Goal: Find specific page/section: Find specific page/section

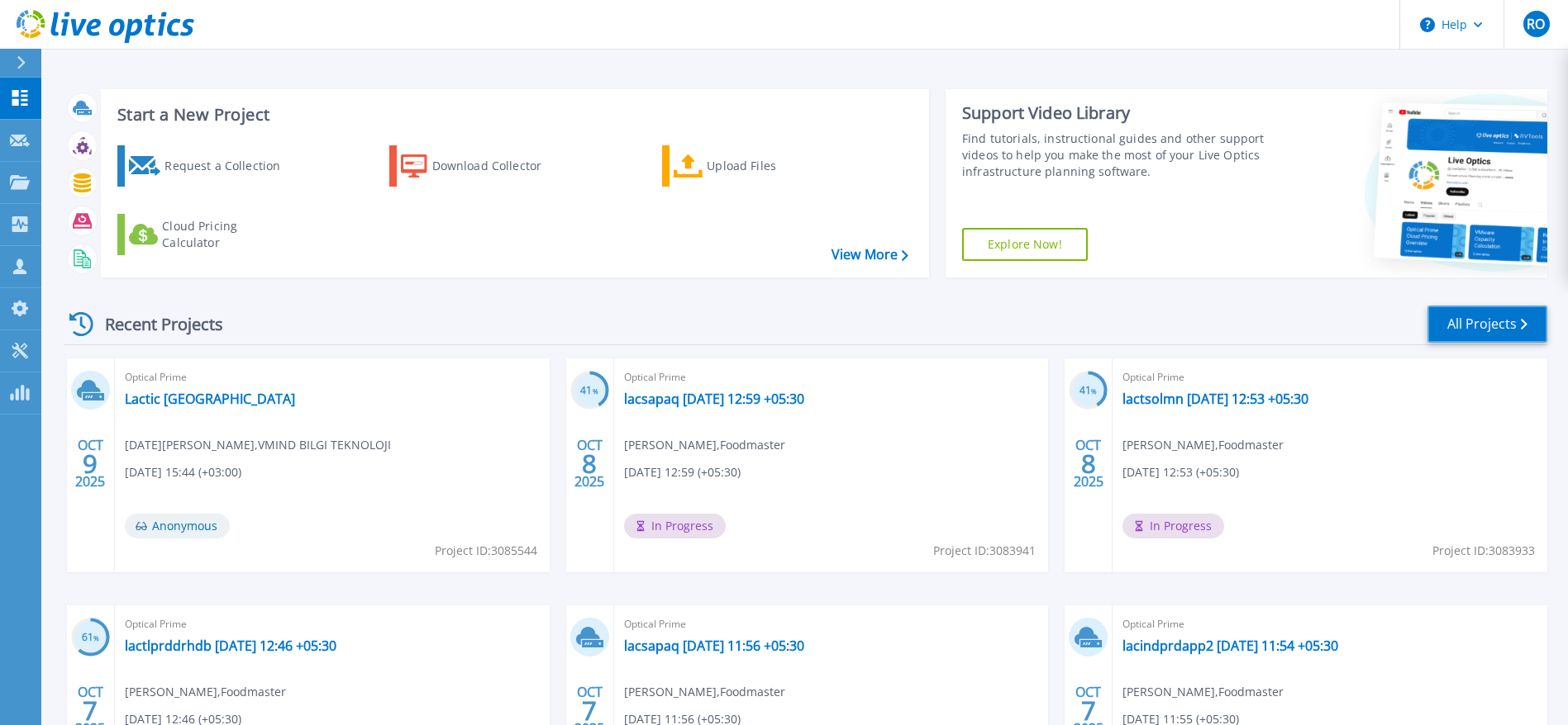
click at [1490, 328] on link "All Projects" at bounding box center [1487, 323] width 120 height 37
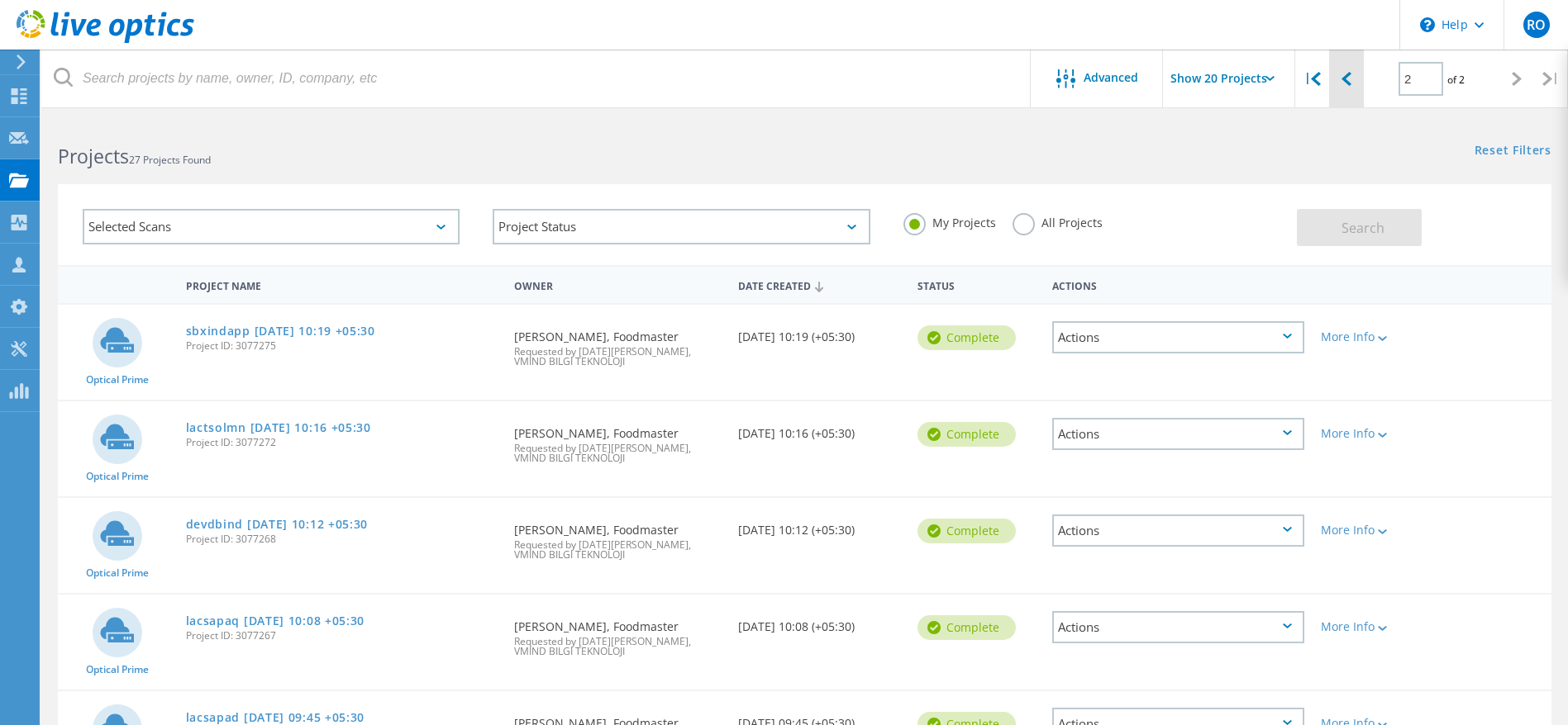
click at [1346, 73] on icon at bounding box center [1347, 78] width 10 height 14
type input "1"
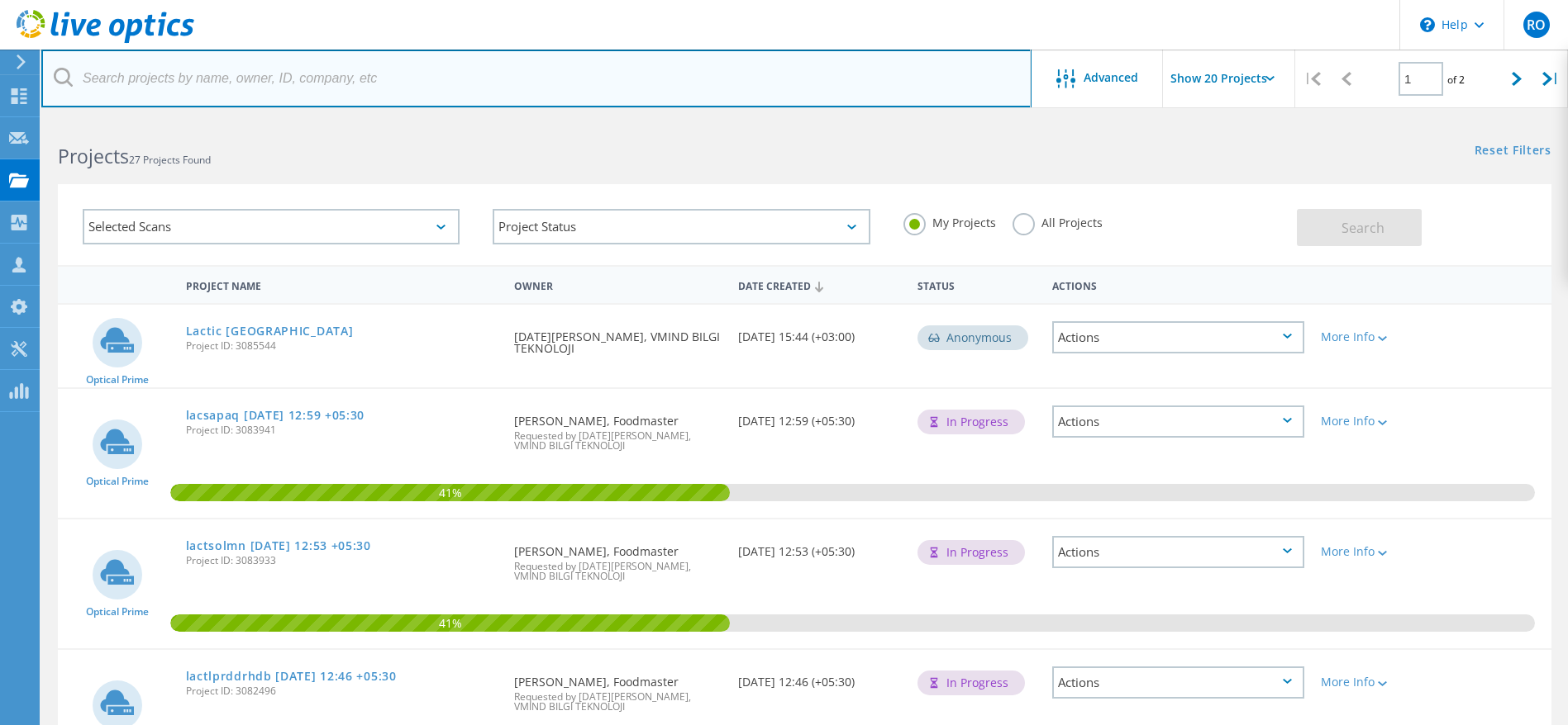
click at [210, 87] on input "text" at bounding box center [537, 78] width 990 height 58
paste input "lactprdpri"
type input "lactprdpri"
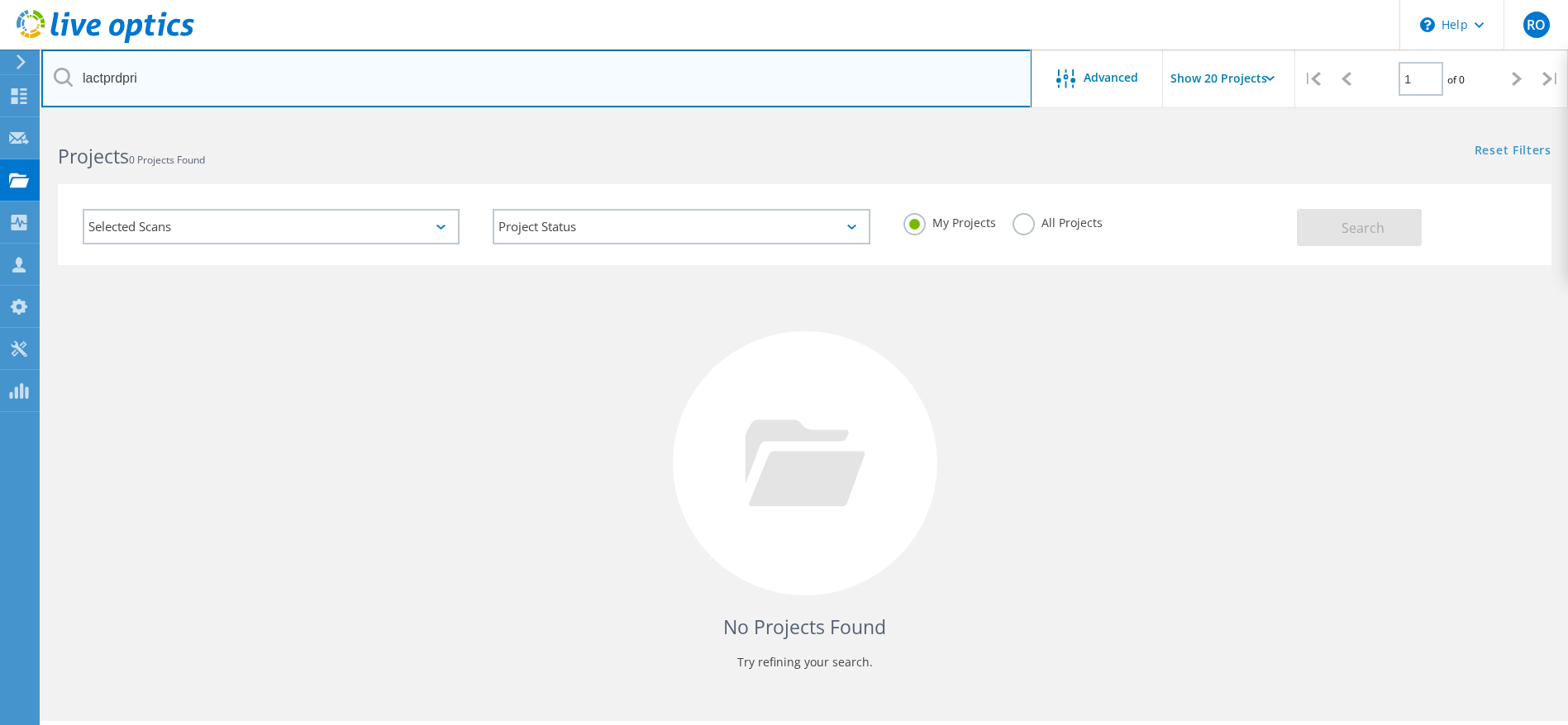
drag, startPoint x: 195, startPoint y: 83, endPoint x: 70, endPoint y: 84, distance: 125.0
click at [71, 82] on div "lactprdpri" at bounding box center [536, 78] width 989 height 58
paste input "lactprdsec"
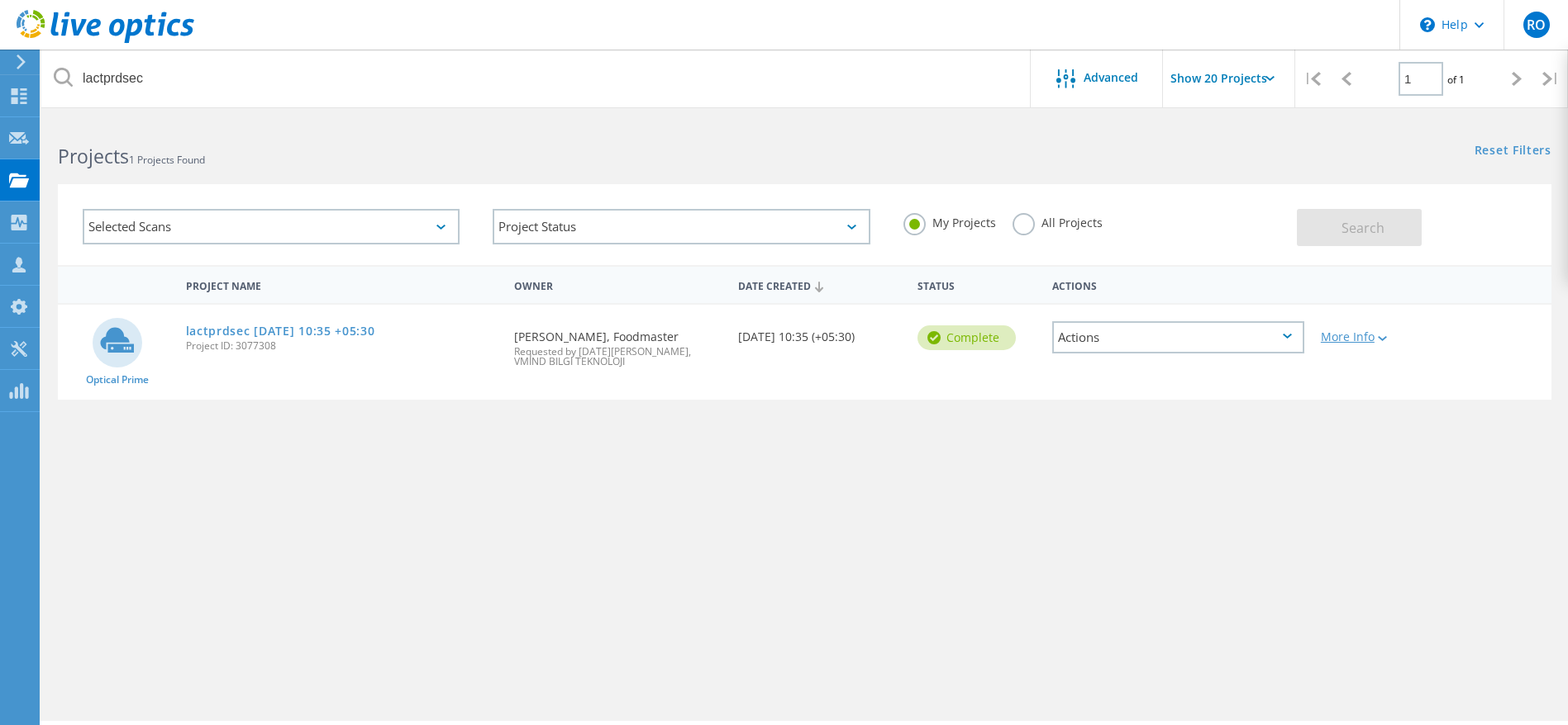
click at [1346, 337] on div "More Info" at bounding box center [1372, 337] width 103 height 12
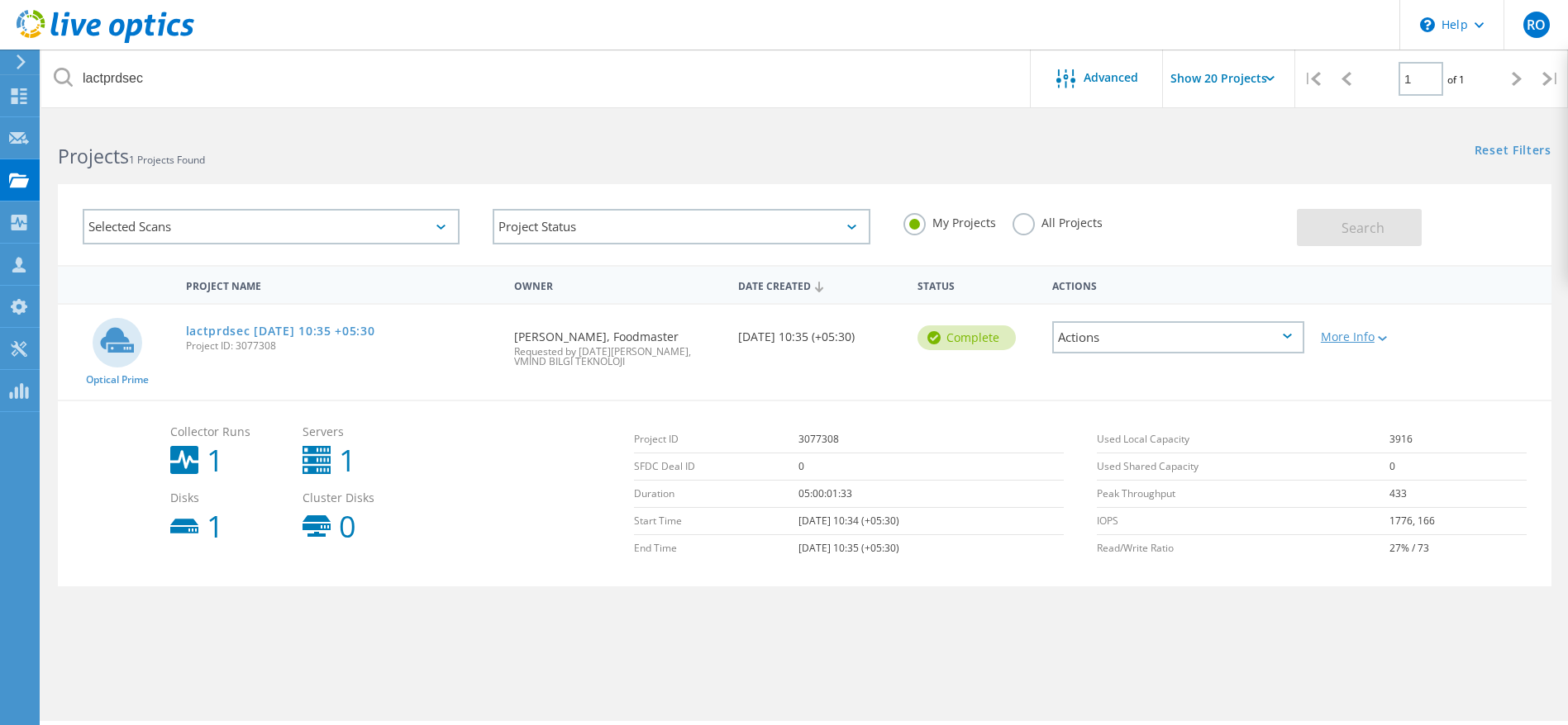
click at [1351, 334] on div "More Info" at bounding box center [1372, 337] width 103 height 12
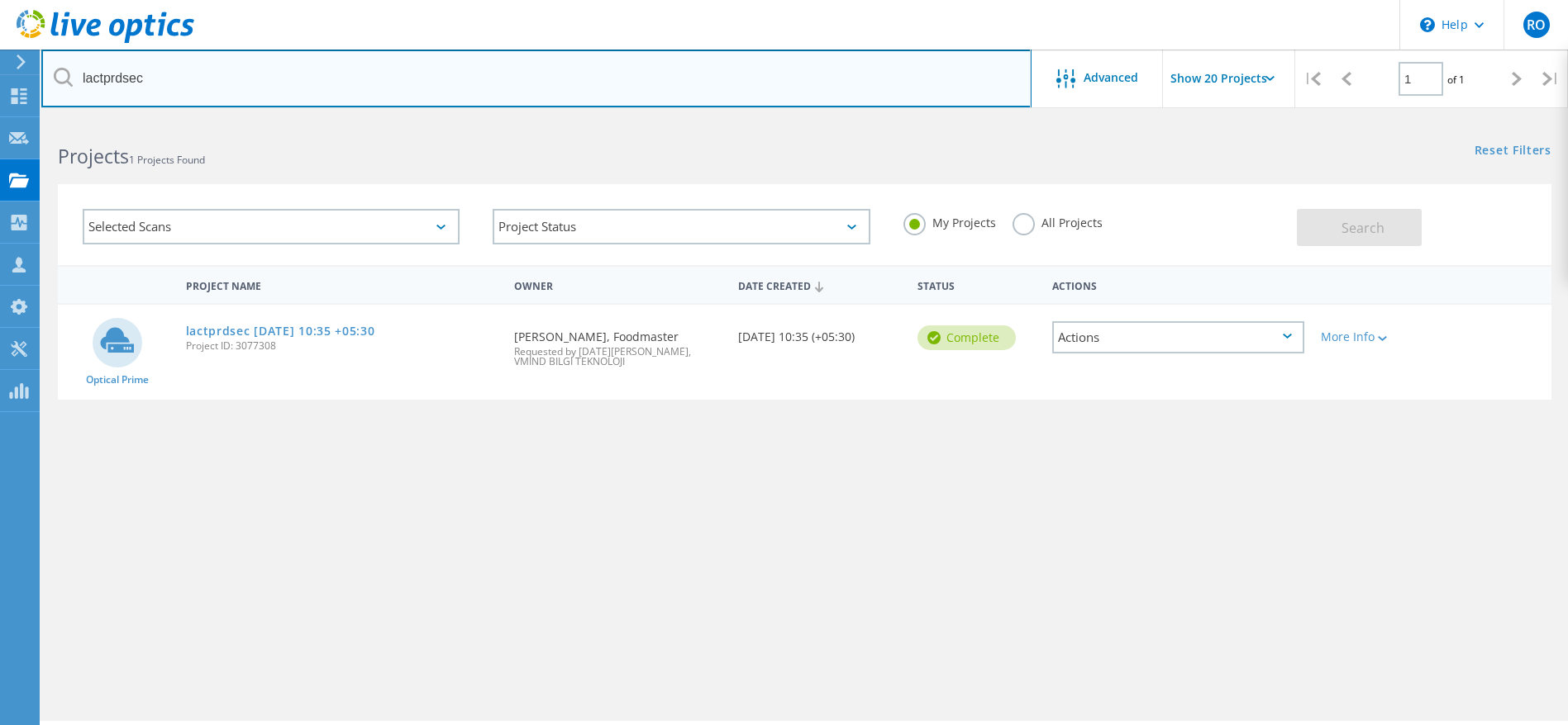
click at [190, 76] on input "lactprdsec" at bounding box center [537, 78] width 990 height 58
type input "l"
paste input "lactprddr"
click at [659, 79] on input "lactprddr" at bounding box center [537, 78] width 990 height 58
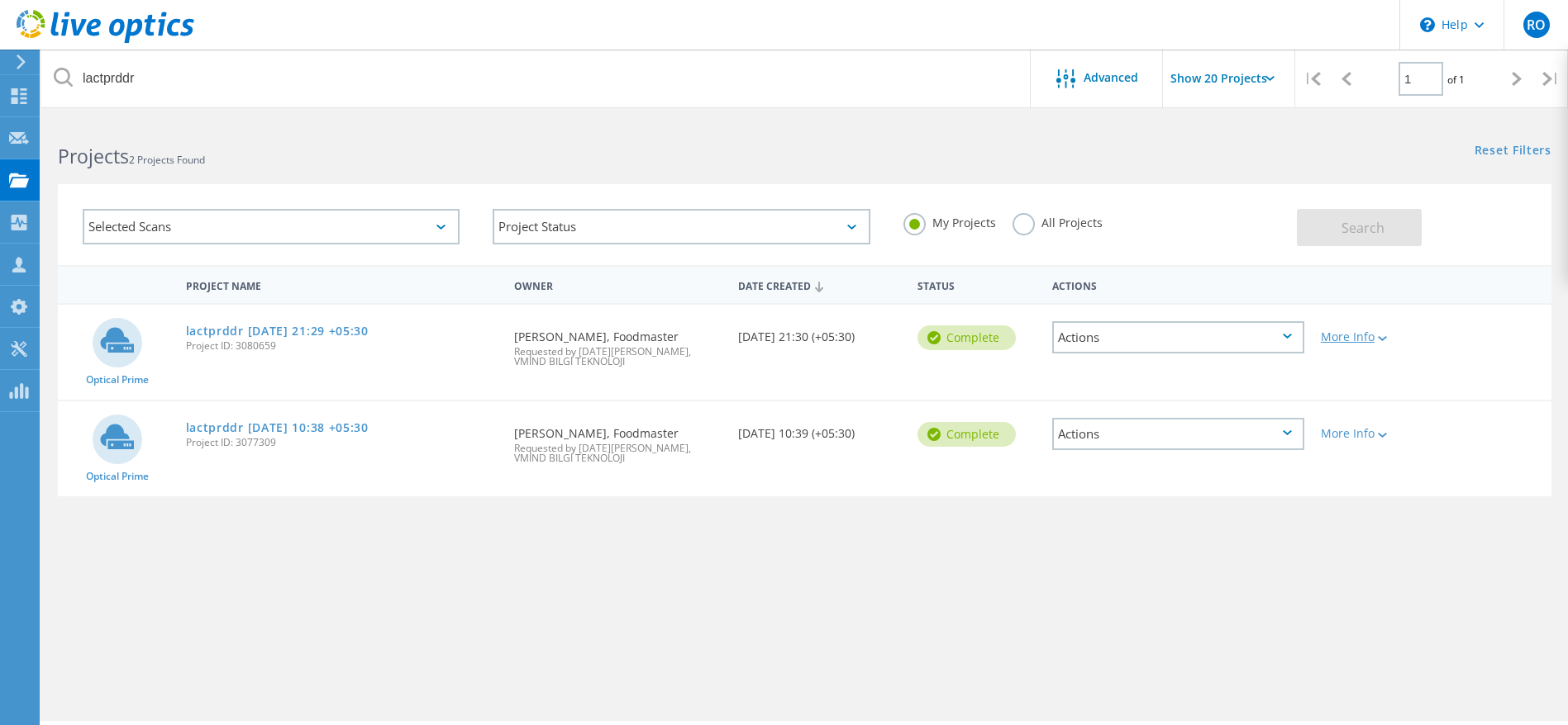
click at [1370, 337] on div "More Info" at bounding box center [1372, 337] width 103 height 12
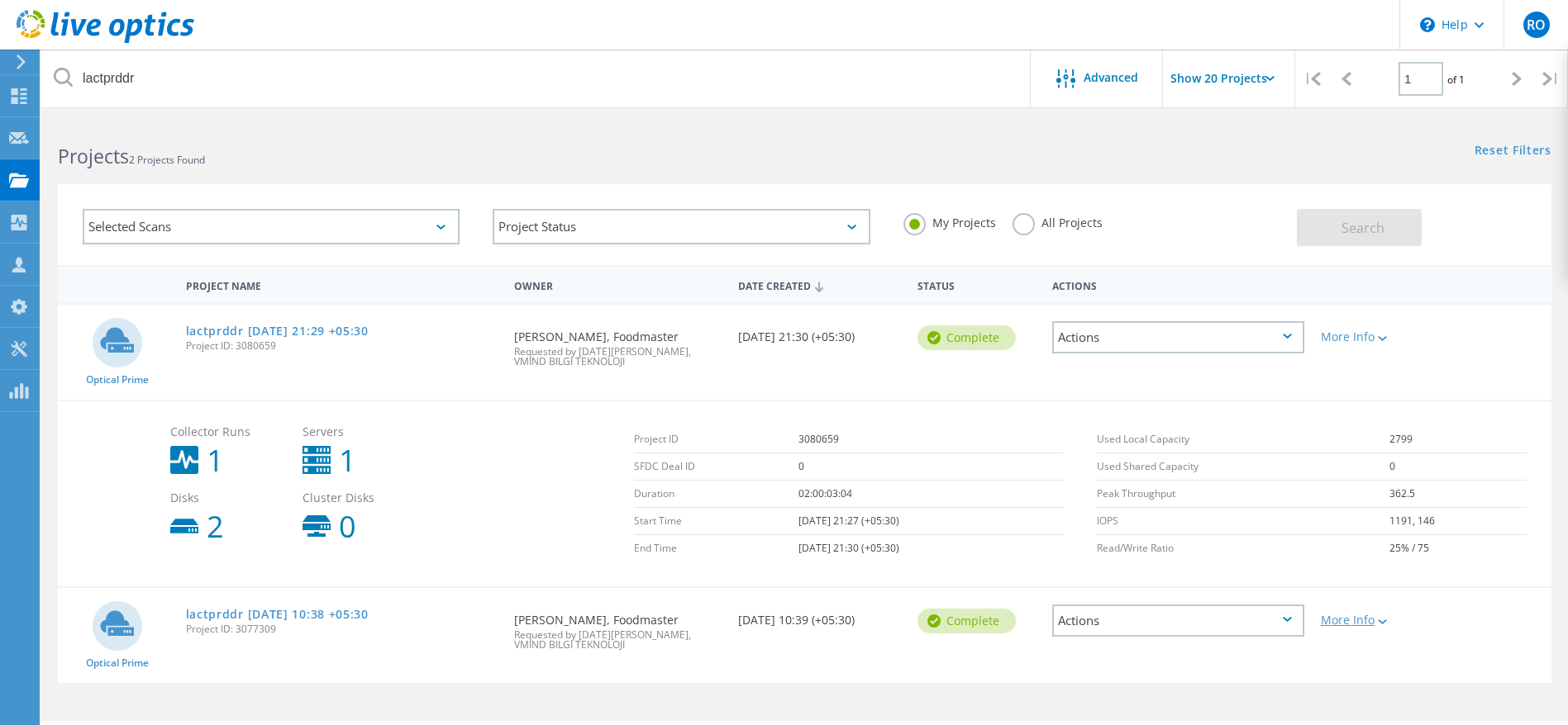
click at [1372, 615] on div "More Info" at bounding box center [1372, 621] width 103 height 12
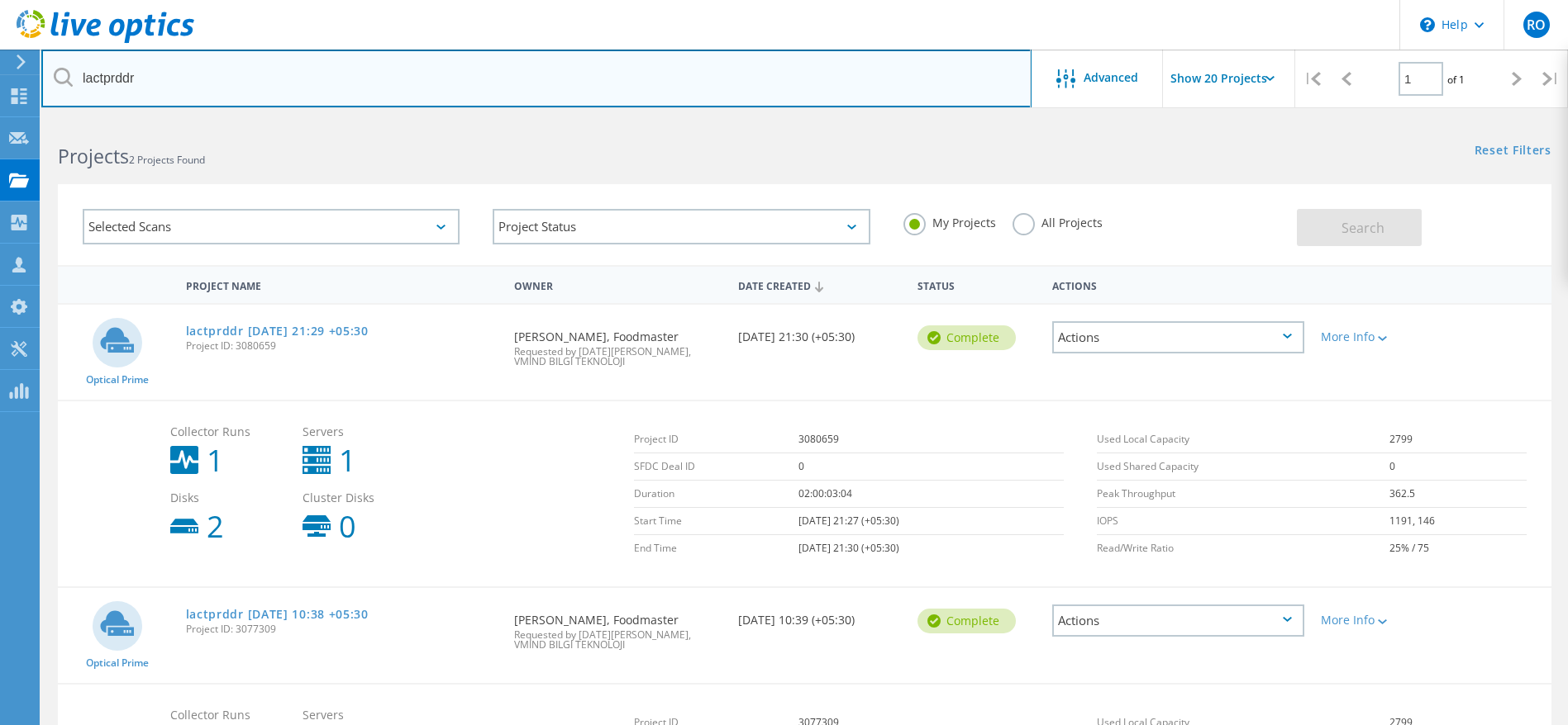
drag, startPoint x: 165, startPoint y: 77, endPoint x: 61, endPoint y: 77, distance: 104.0
click at [61, 77] on div "lactprddr" at bounding box center [536, 78] width 989 height 58
paste input "lfodevhdb"
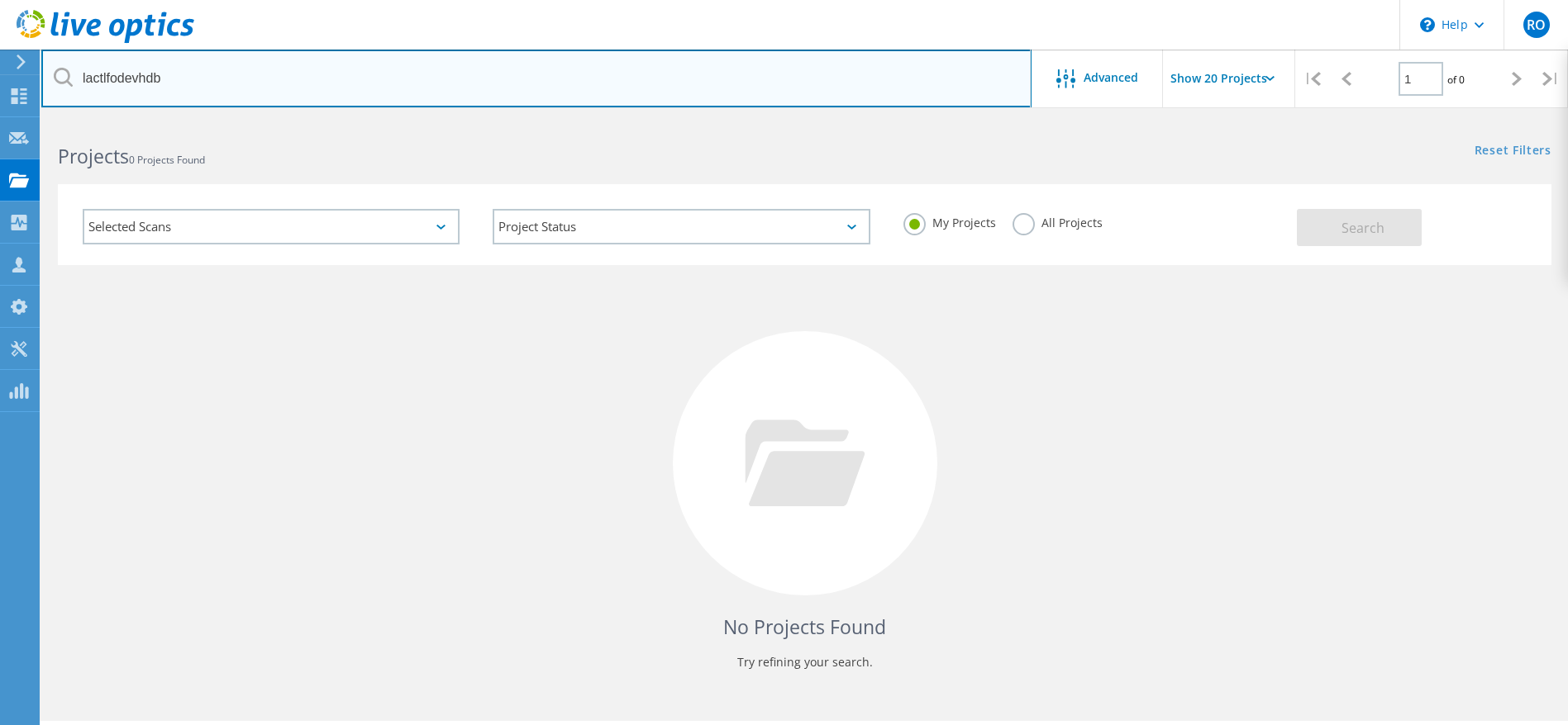
drag, startPoint x: 186, startPoint y: 73, endPoint x: 42, endPoint y: 76, distance: 144.0
click at [45, 75] on input "lactlfodevhdb" at bounding box center [537, 78] width 990 height 58
paste input "prd"
drag, startPoint x: 228, startPoint y: 76, endPoint x: 0, endPoint y: 82, distance: 228.1
click at [0, 120] on div "\n Help Explore Helpful Articles Contact Support RO Channel Partner [DATE][PERS…" at bounding box center [784, 445] width 1568 height 651
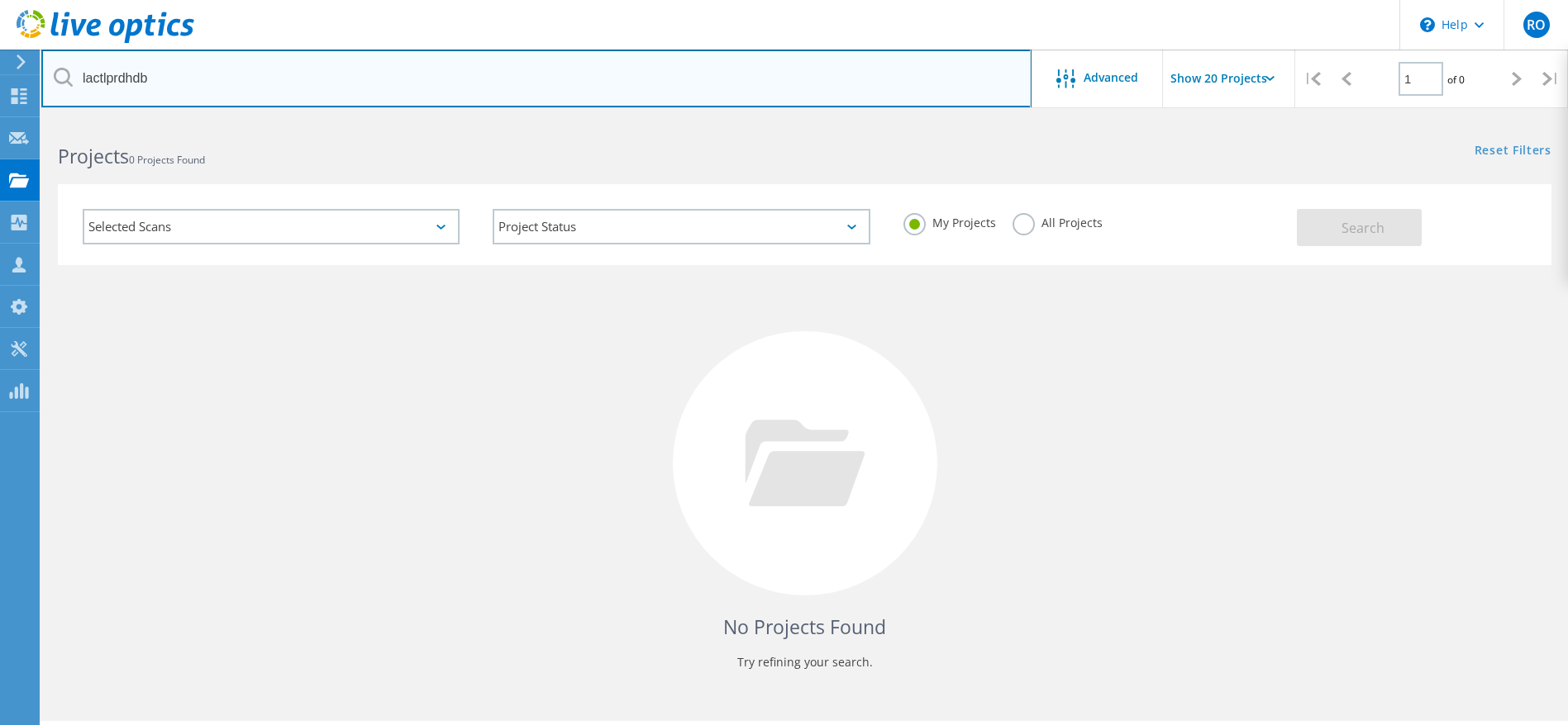
drag, startPoint x: 172, startPoint y: 73, endPoint x: 46, endPoint y: 69, distance: 126.1
click at [46, 69] on input "lactlprdhdb" at bounding box center [537, 78] width 990 height 58
paste input "sndapp"
drag, startPoint x: 175, startPoint y: 73, endPoint x: 39, endPoint y: 81, distance: 136.2
click at [42, 80] on input "lactlsndapp" at bounding box center [537, 78] width 990 height 58
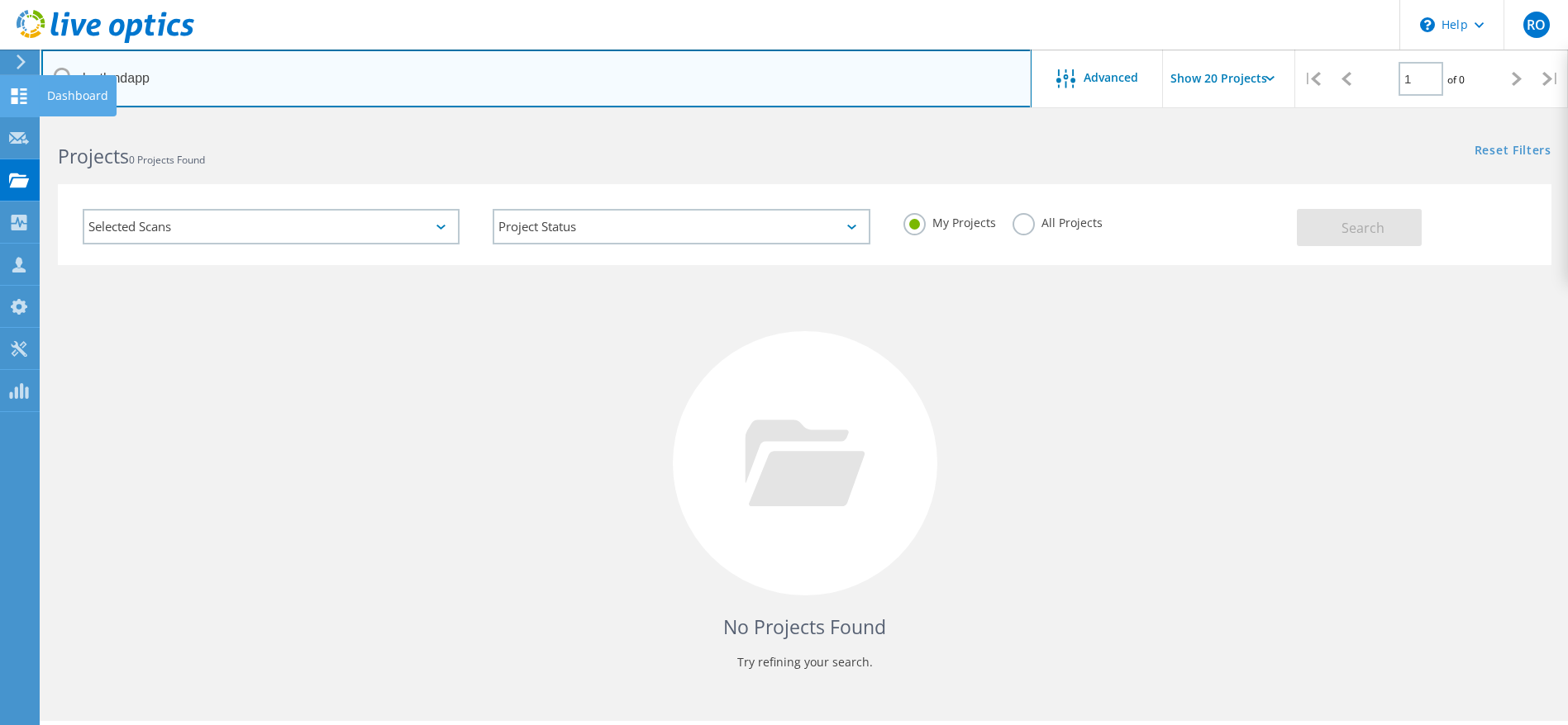
paste input "prdsec"
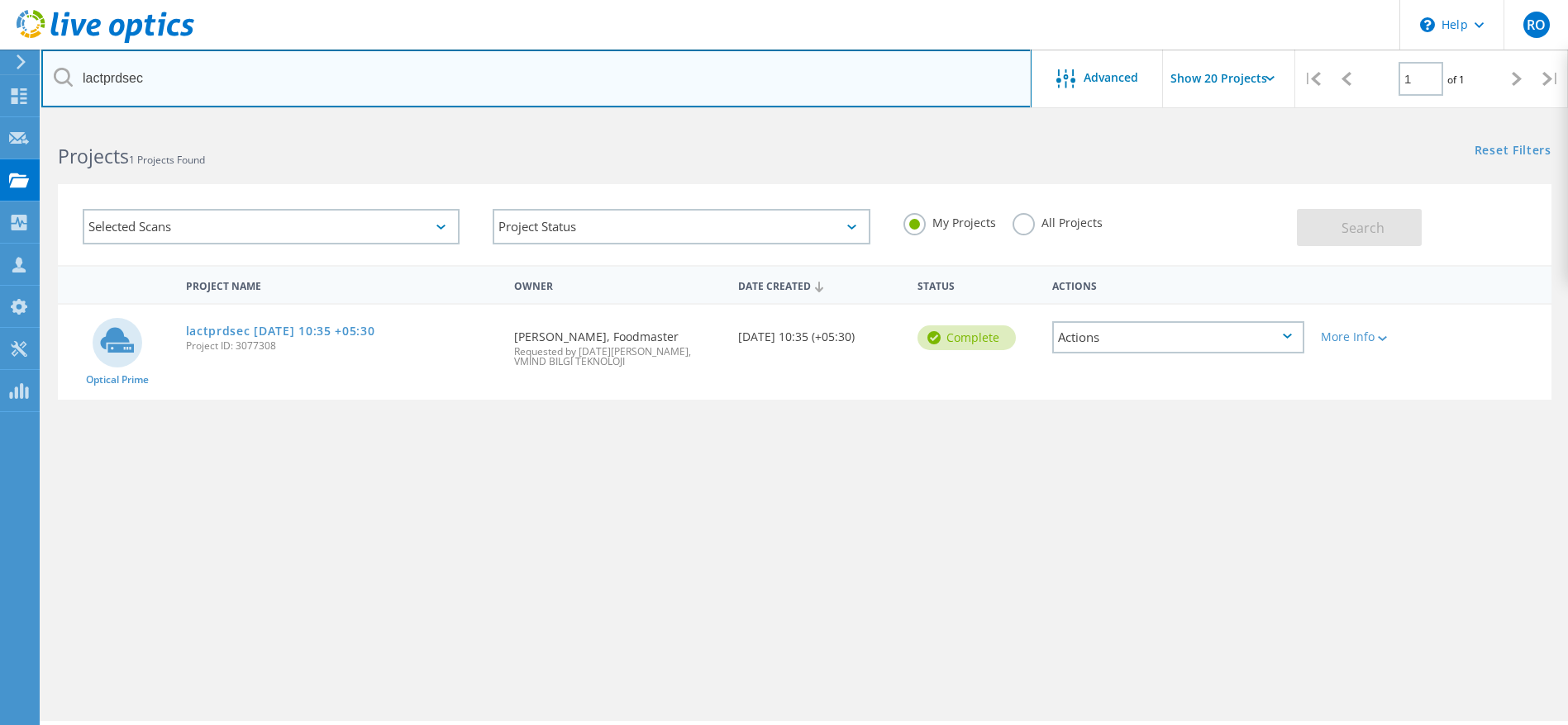
drag, startPoint x: 184, startPoint y: 67, endPoint x: 47, endPoint y: 70, distance: 137.0
click at [48, 69] on input "lactprdsec" at bounding box center [537, 78] width 990 height 58
paste input "dr"
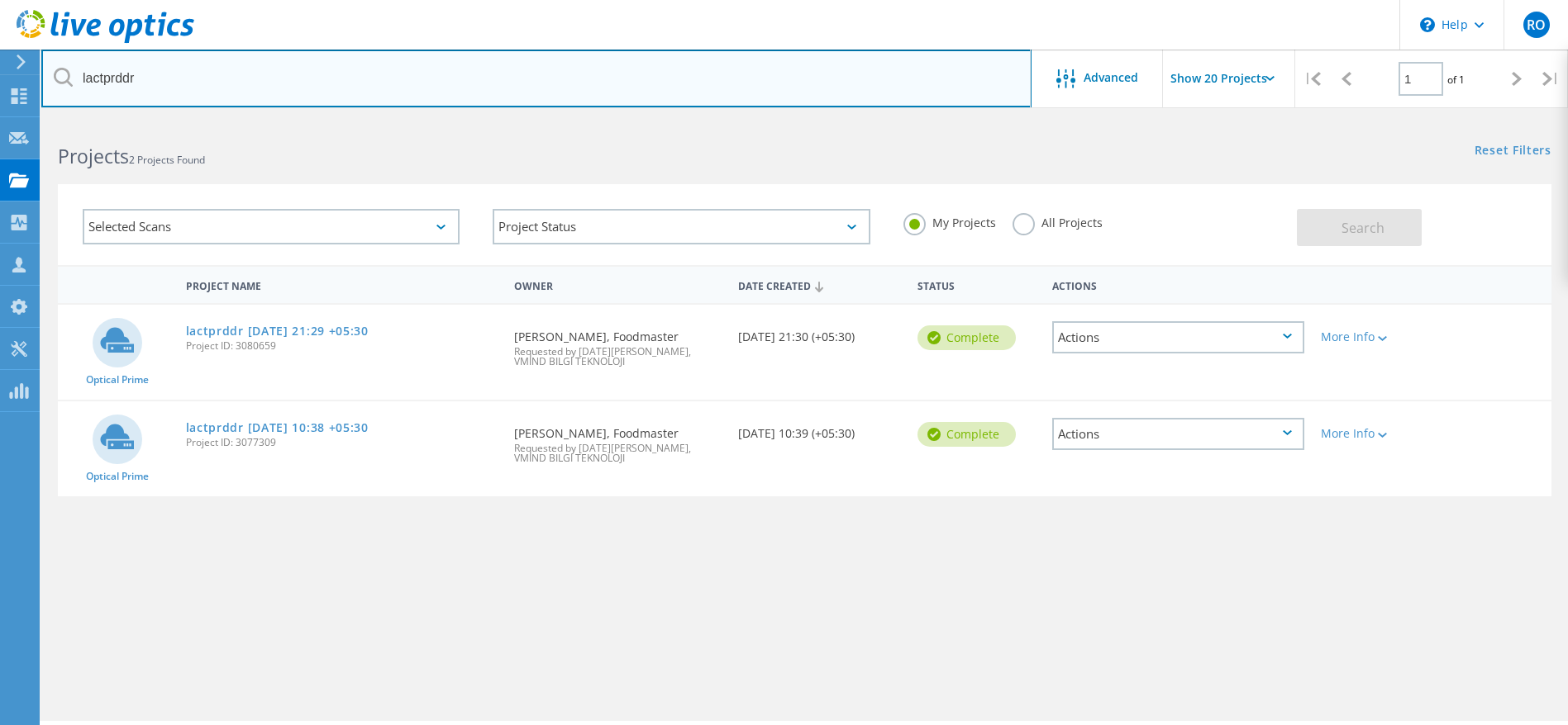
drag, startPoint x: 171, startPoint y: 78, endPoint x: 67, endPoint y: 82, distance: 104.1
click at [68, 81] on div "lactprddr" at bounding box center [536, 78] width 989 height 58
paste input "lfodevhdb"
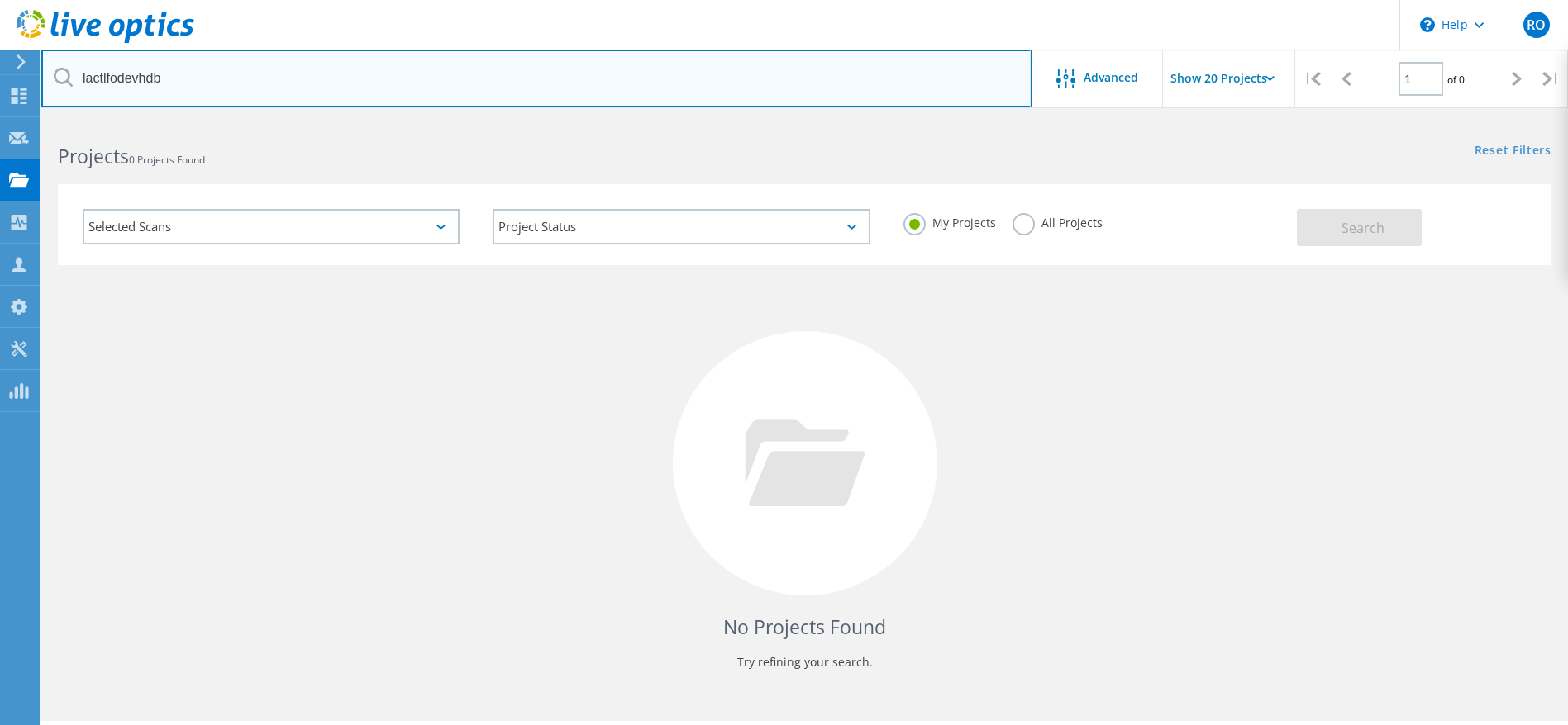
drag, startPoint x: 202, startPoint y: 71, endPoint x: 66, endPoint y: 66, distance: 136.1
click at [66, 66] on div "lactlfodevhdb" at bounding box center [536, 78] width 989 height 58
paste input "prd"
type input "l"
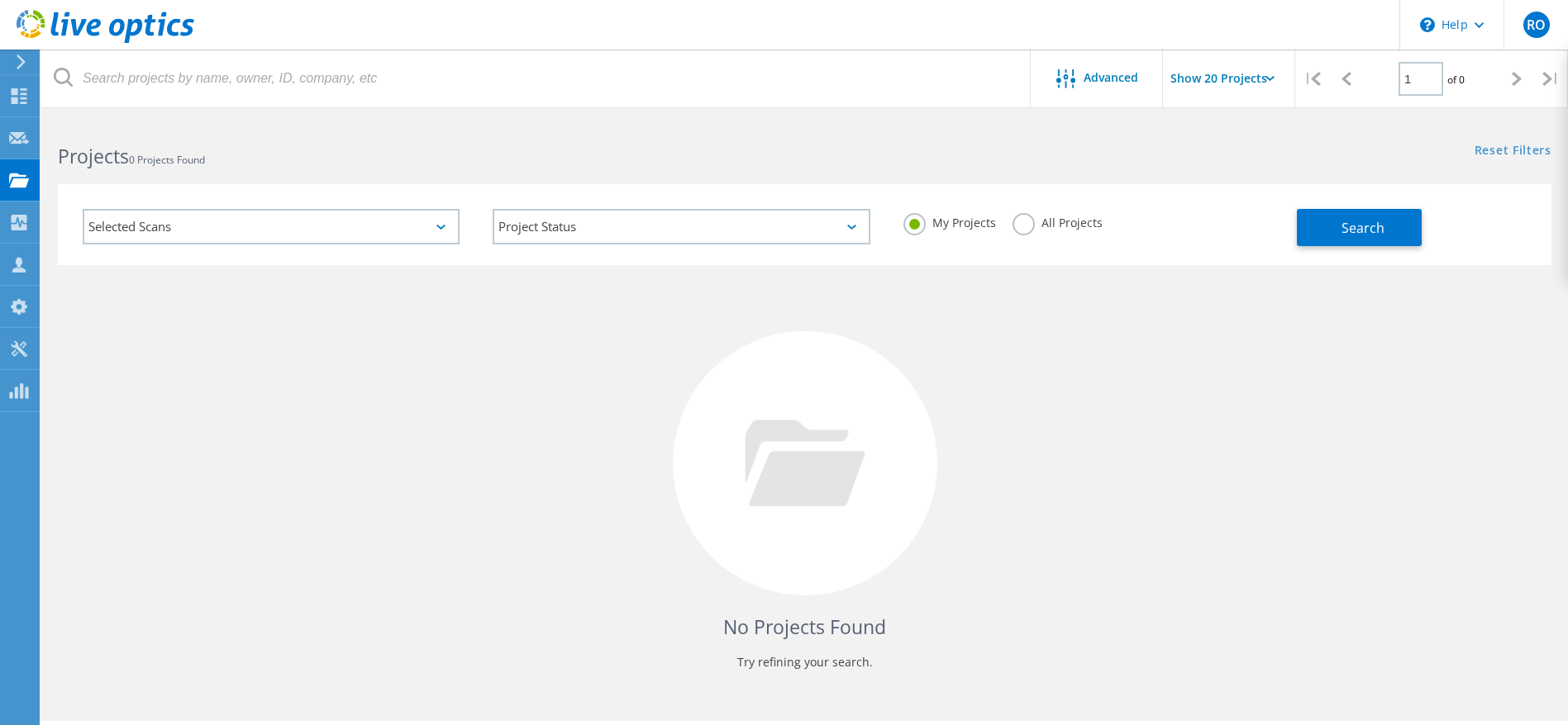
click at [588, 141] on div "Projects 0 Projects Found" at bounding box center [423, 142] width 763 height 44
click at [21, 60] on use at bounding box center [21, 61] width 9 height 15
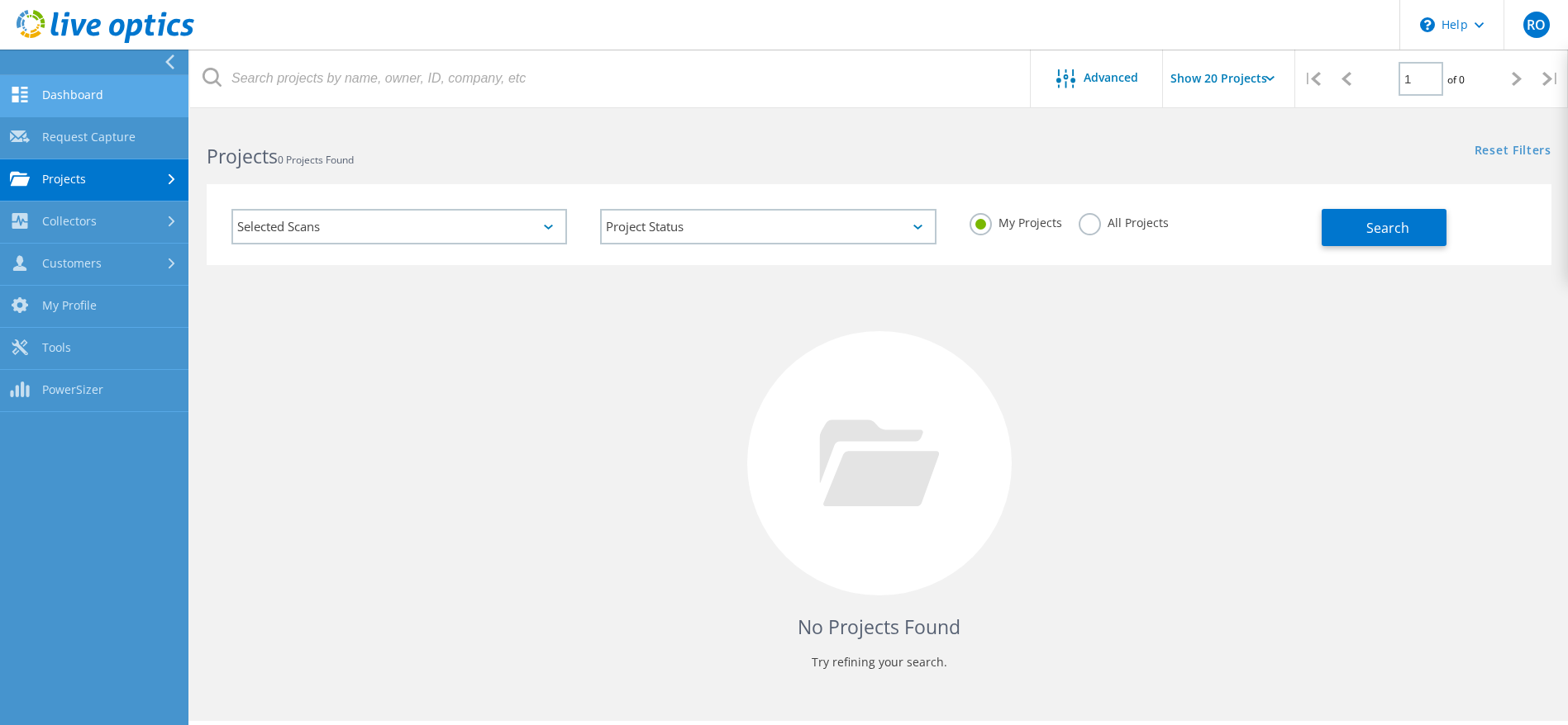
click at [57, 94] on link "Dashboard" at bounding box center [94, 96] width 189 height 42
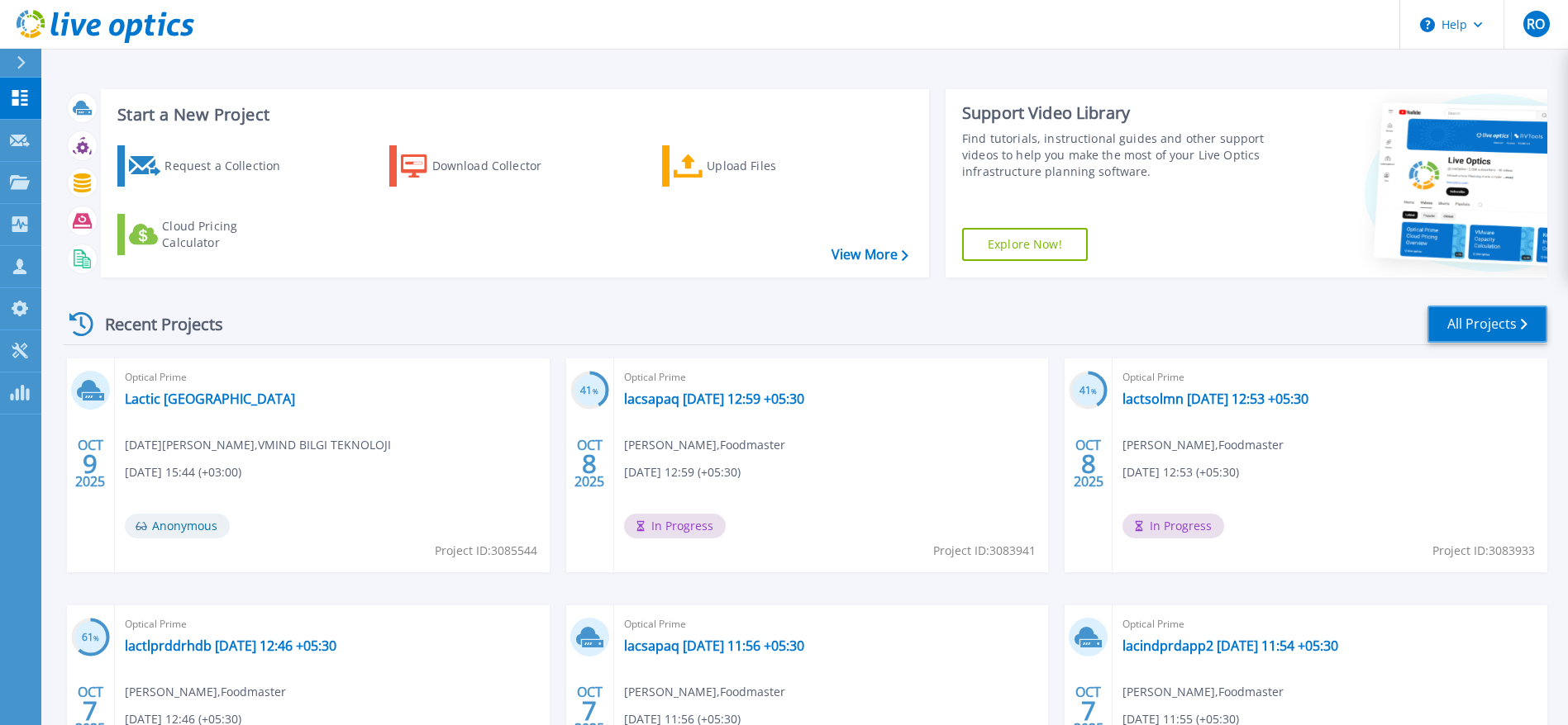
click at [1489, 317] on link "All Projects" at bounding box center [1487, 323] width 120 height 37
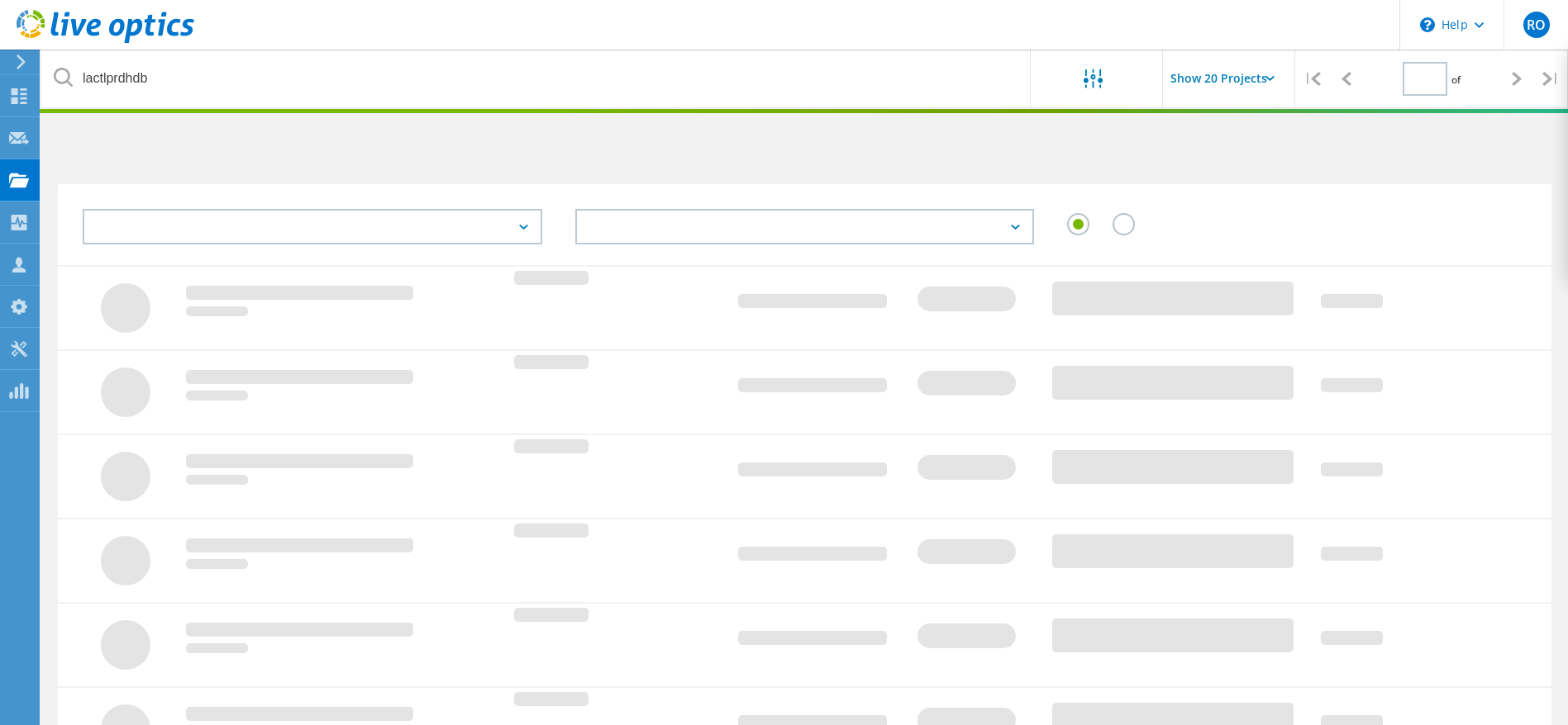
type input "1"
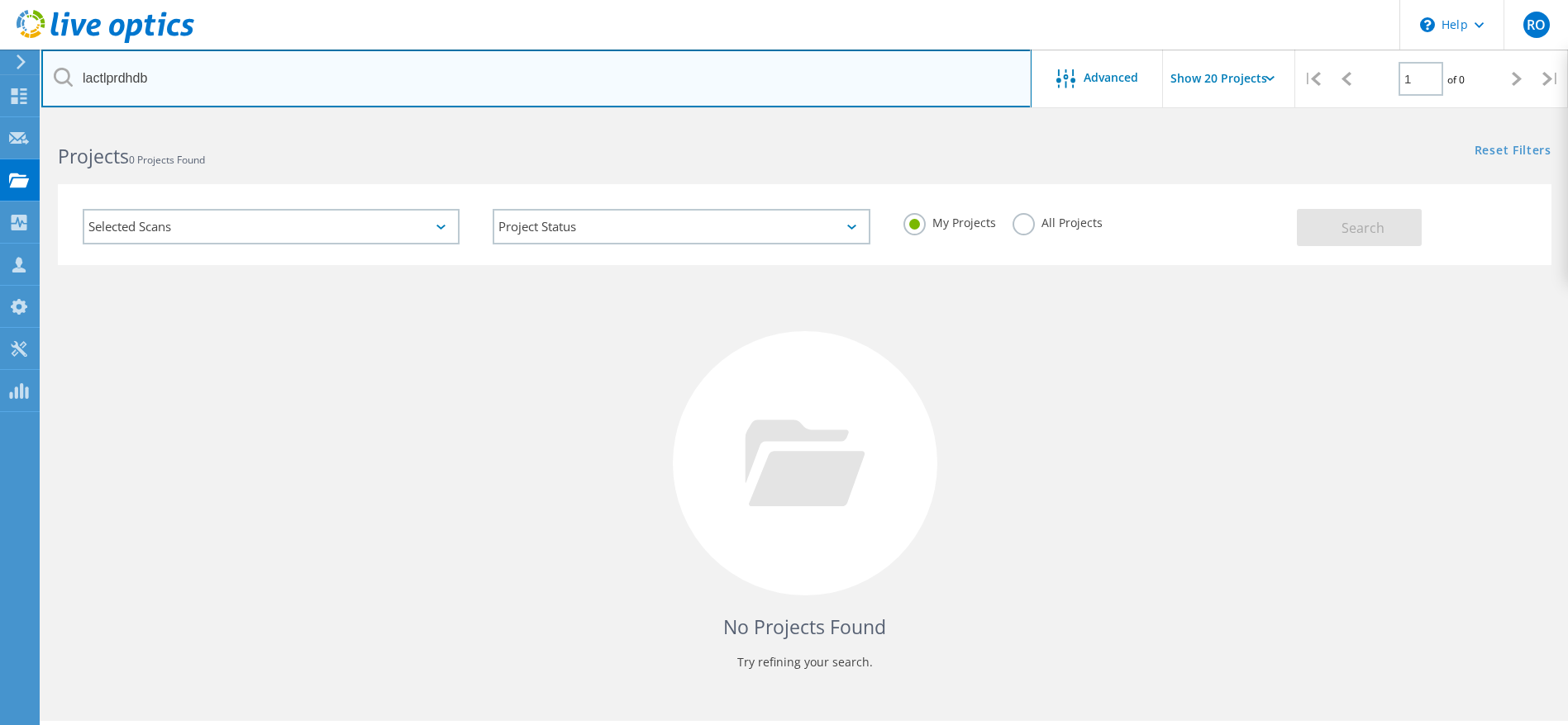
click at [338, 73] on input "lactlprdhdb" at bounding box center [537, 78] width 990 height 58
type input "l"
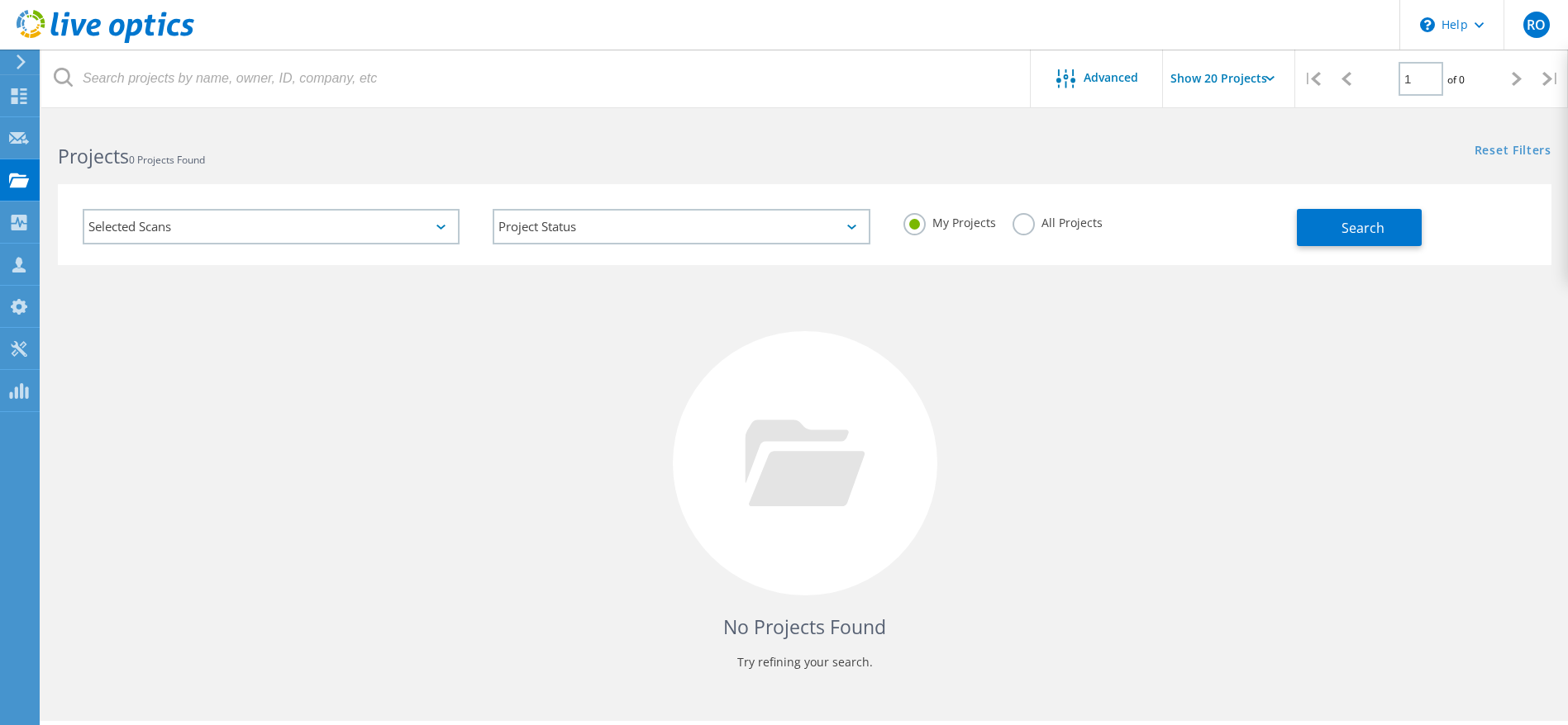
click at [361, 141] on div "Projects 0 Projects Found" at bounding box center [423, 142] width 763 height 44
click at [1345, 217] on button "Search" at bounding box center [1360, 227] width 125 height 37
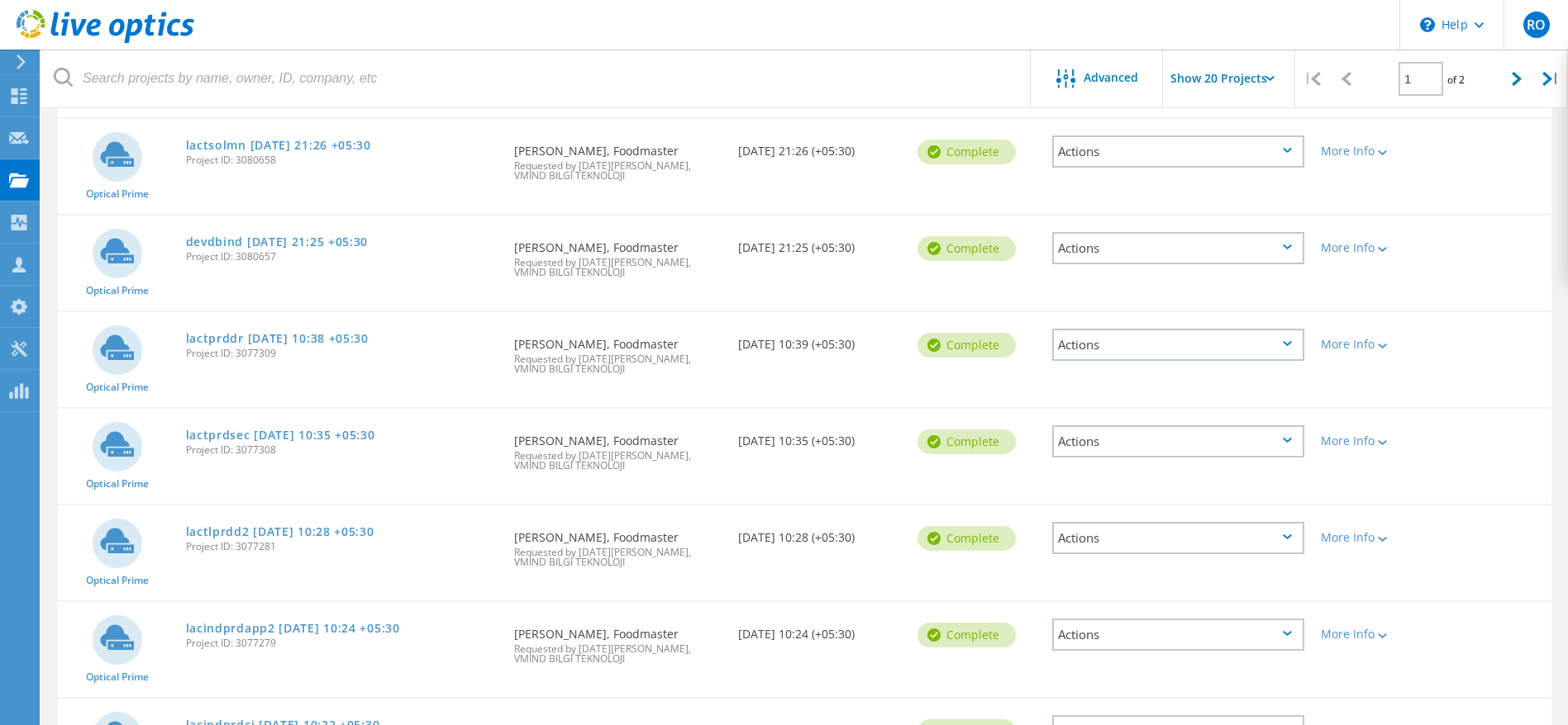
scroll to position [1306, 0]
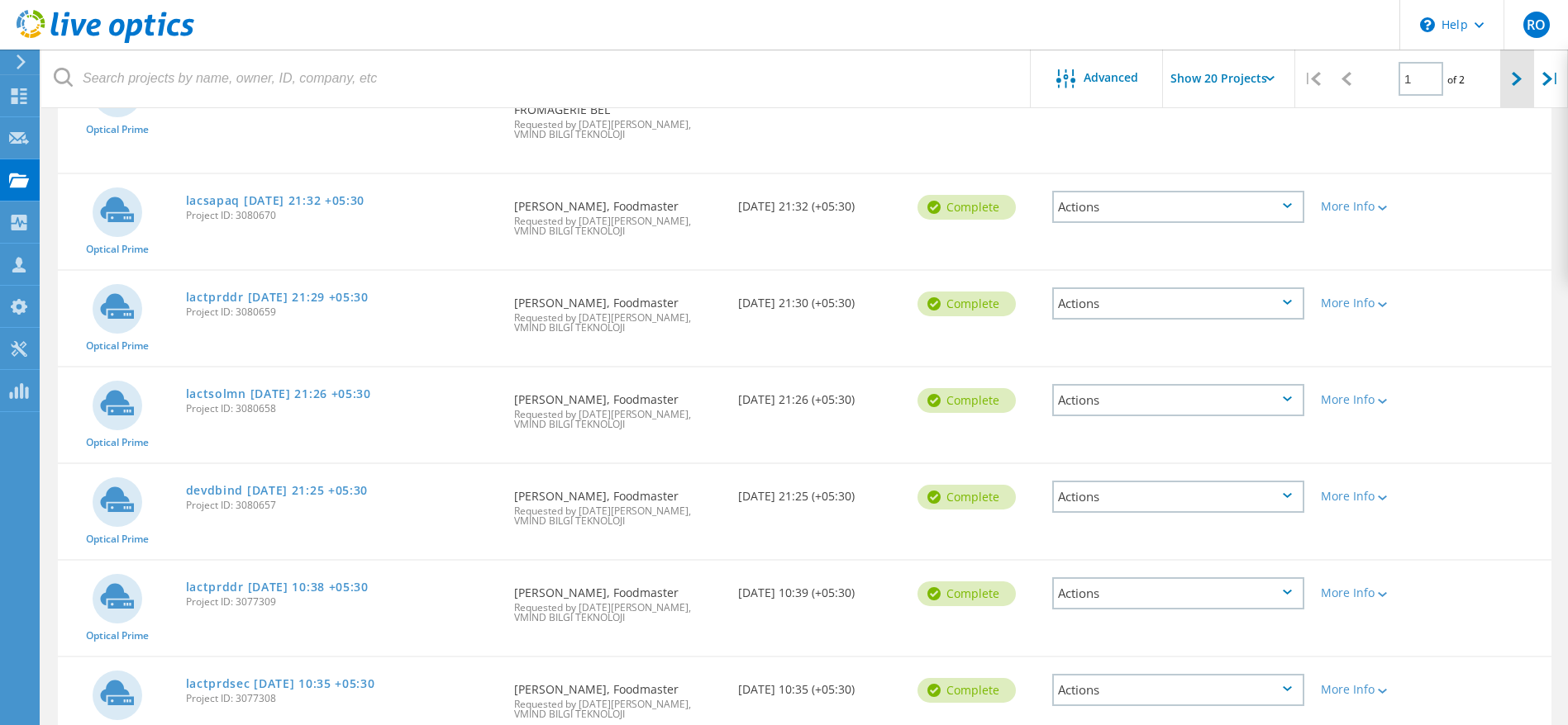
click at [1519, 76] on icon at bounding box center [1516, 78] width 10 height 14
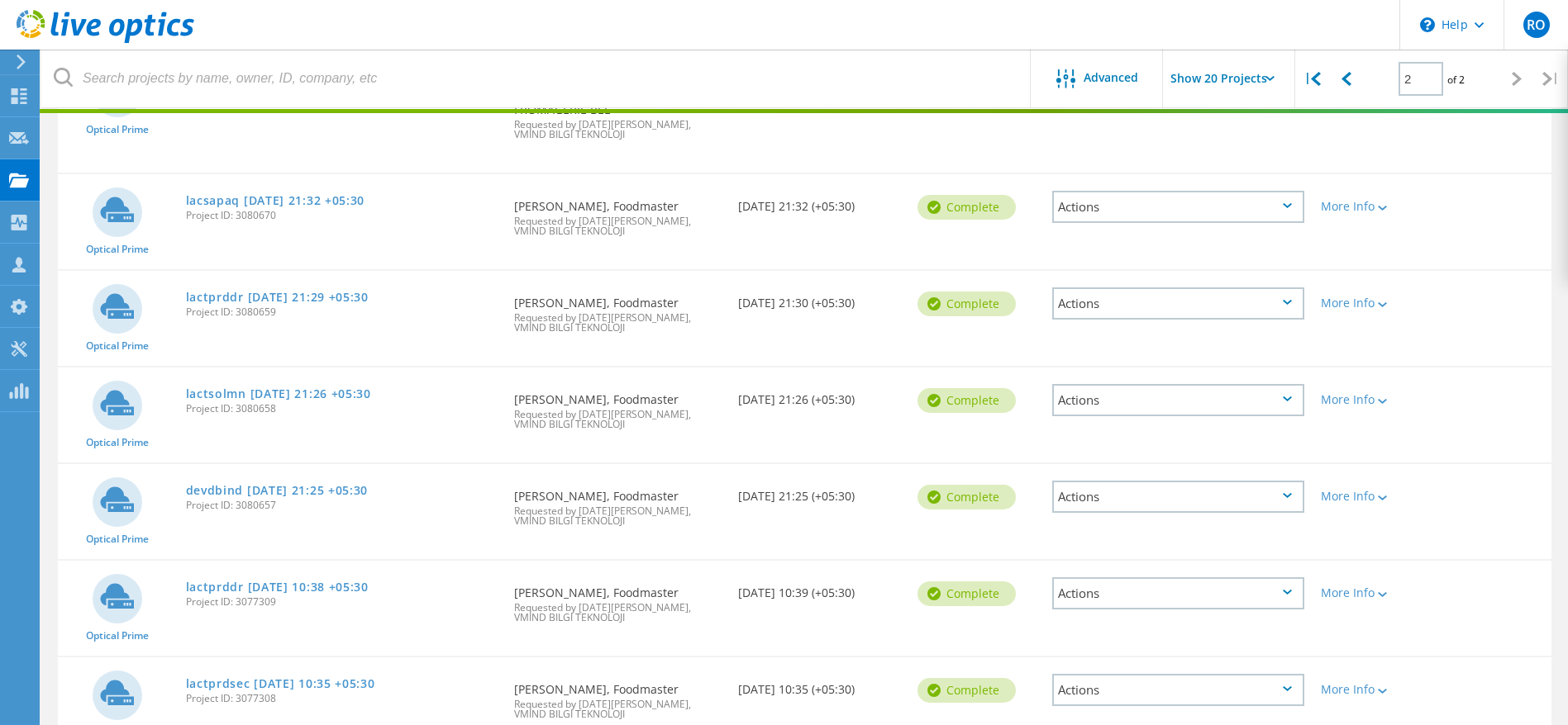
scroll to position [320, 0]
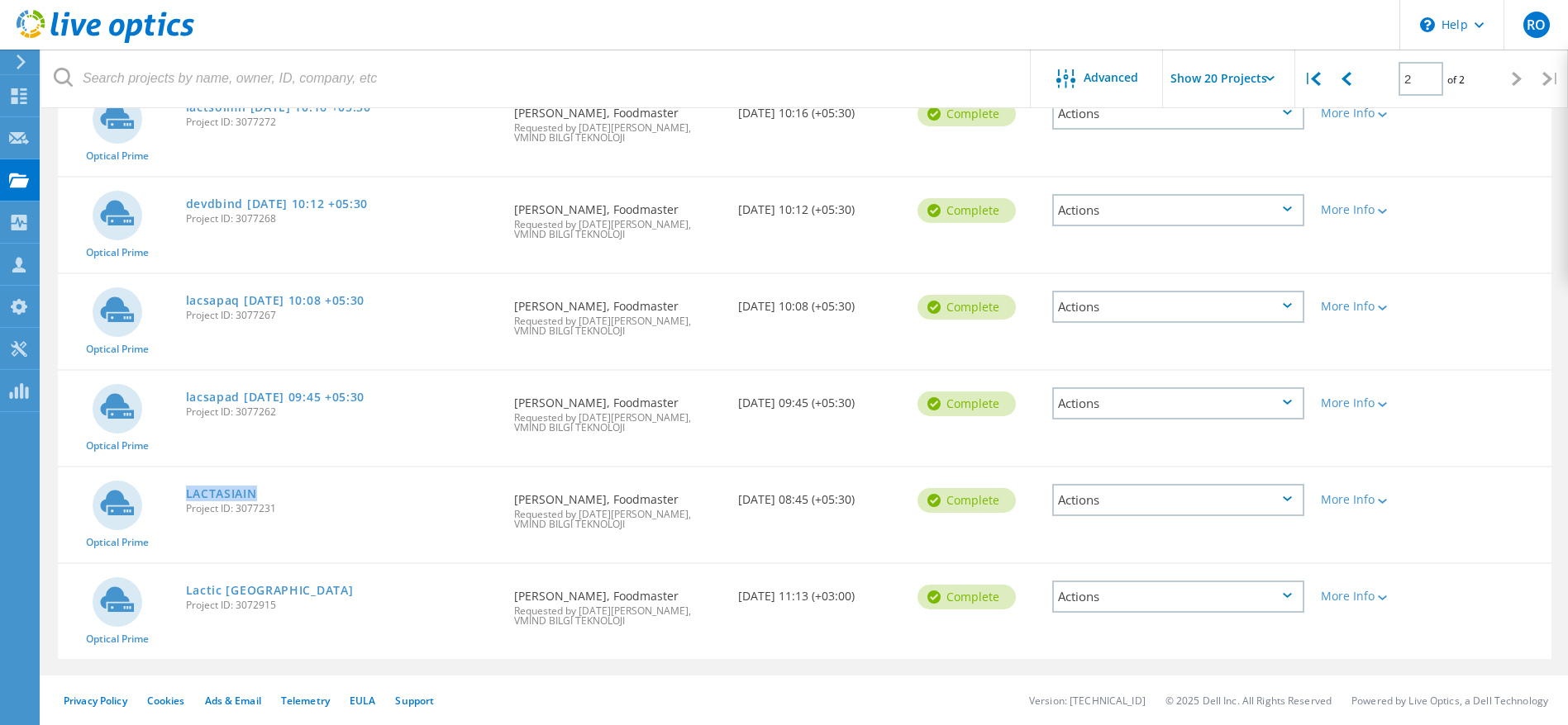
drag, startPoint x: 270, startPoint y: 489, endPoint x: 183, endPoint y: 487, distance: 87.0
click at [183, 487] on div "LACTASIAIN Project ID: 3077231" at bounding box center [341, 498] width 328 height 62
copy link "LACTASIAIN"
click at [1383, 655] on div "Optical Prime Lactic Türkiye Project ID: 3072915 Requested By Marsel FAZYLOV, F…" at bounding box center [804, 612] width 1494 height 95
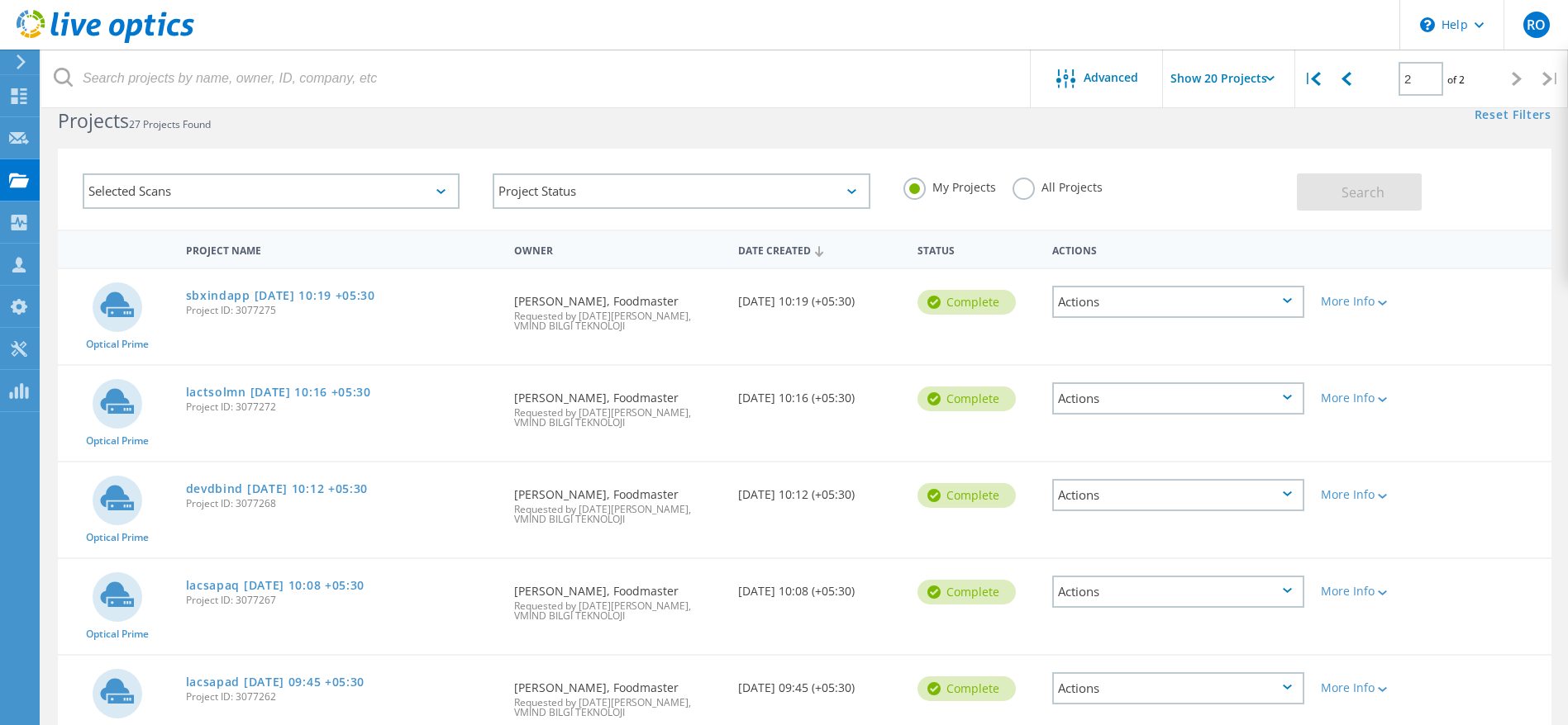
scroll to position [0, 0]
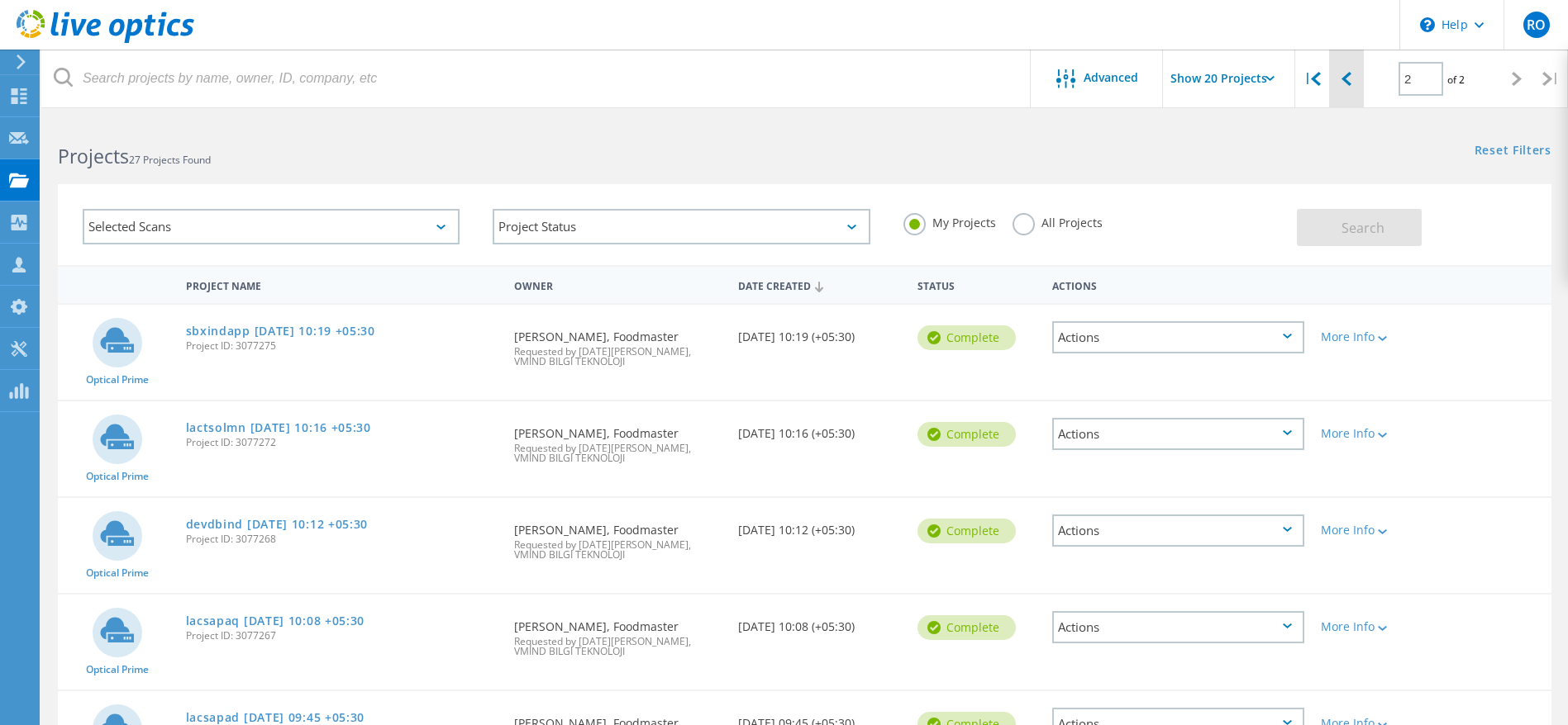
click at [1356, 81] on div at bounding box center [1346, 78] width 34 height 59
type input "1"
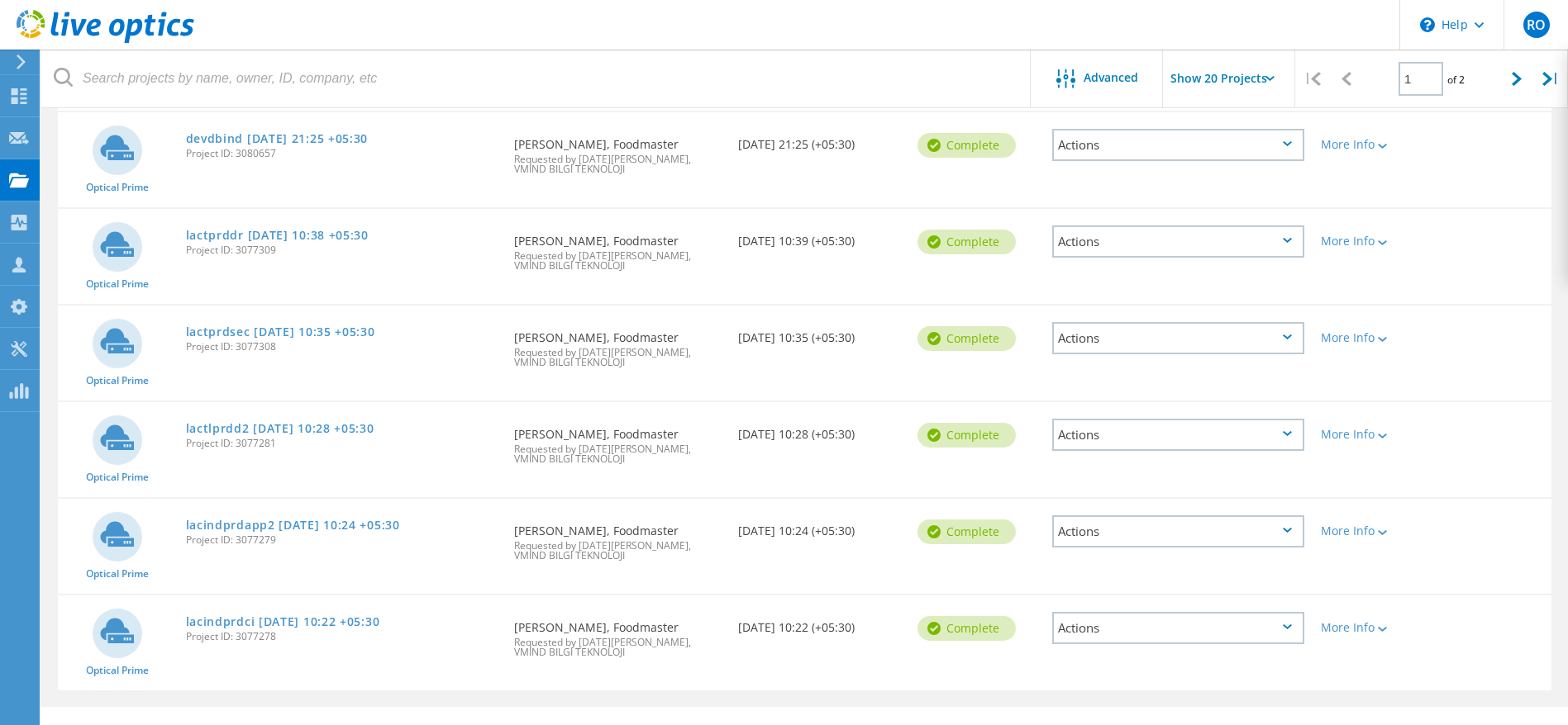
scroll to position [1678, 0]
